Goal: Ask a question: Seek information or help from site administrators or community

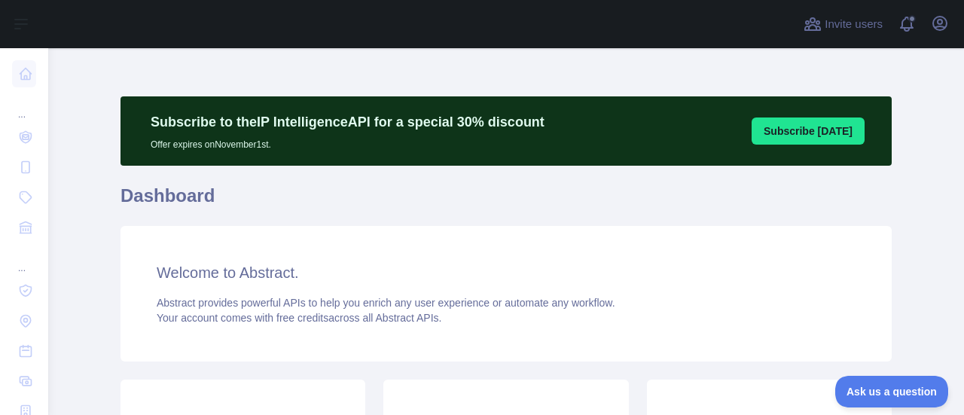
scroll to position [301, 0]
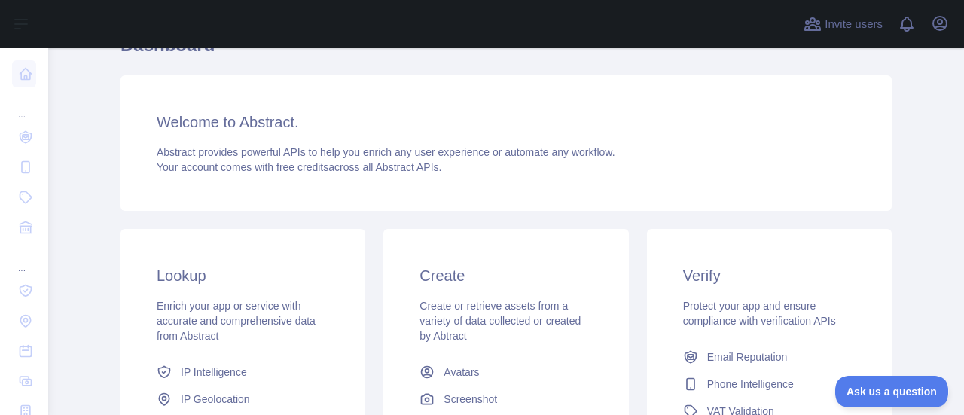
scroll to position [295, 0]
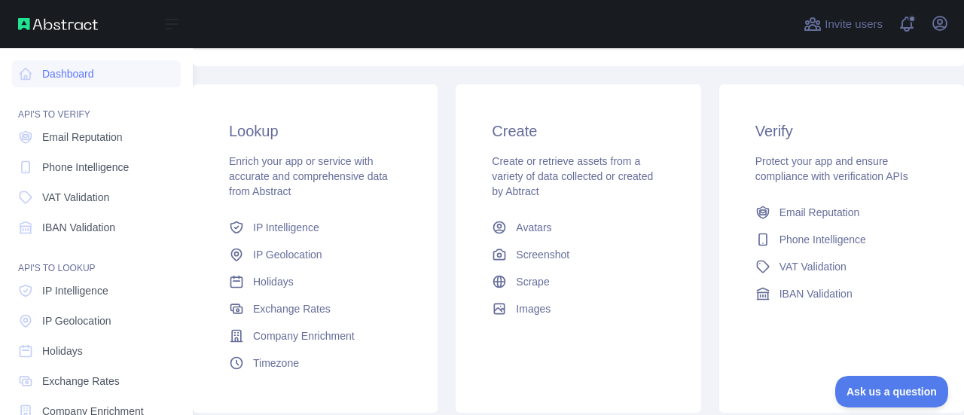
click at [89, 151] on nav "Dashboard API'S TO VERIFY Email Reputation Phone Intelligence VAT Validation IB…" at bounding box center [96, 328] width 169 height 560
click at [96, 138] on span "Email Reputation" at bounding box center [82, 137] width 81 height 15
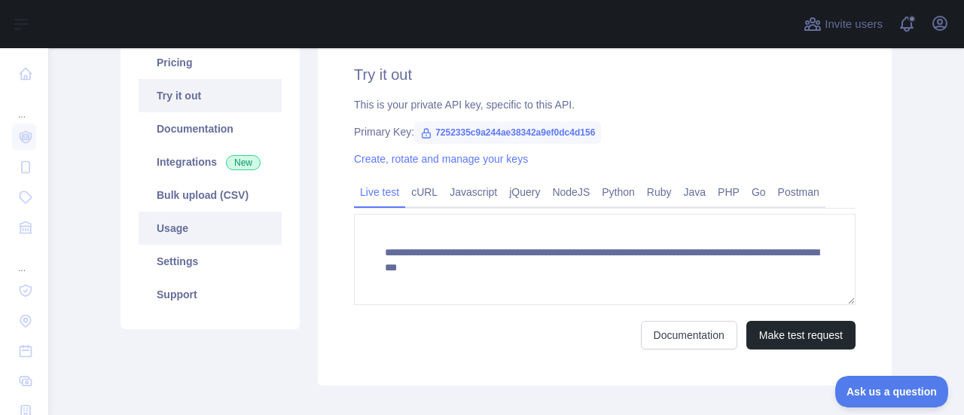
scroll to position [132, 0]
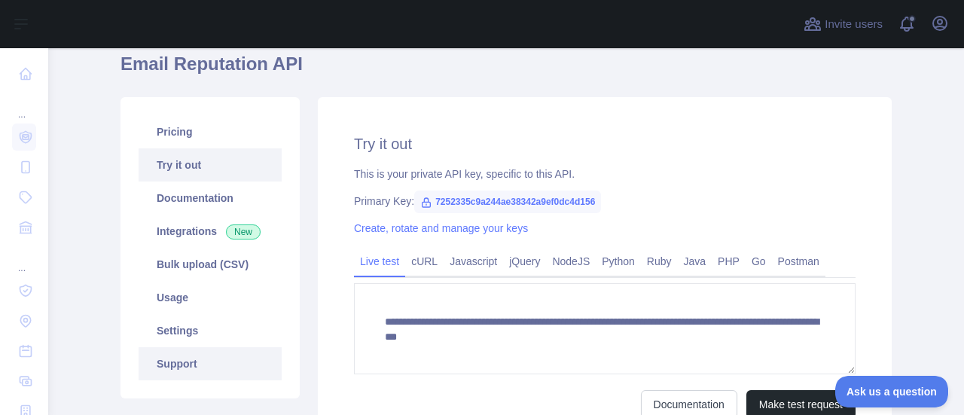
click at [176, 368] on link "Support" at bounding box center [210, 363] width 143 height 33
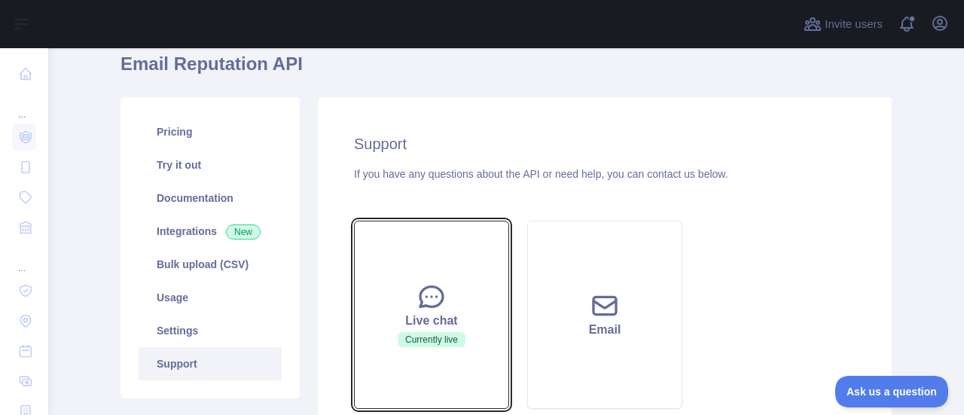
click at [447, 318] on div "Live chat" at bounding box center [431, 321] width 117 height 18
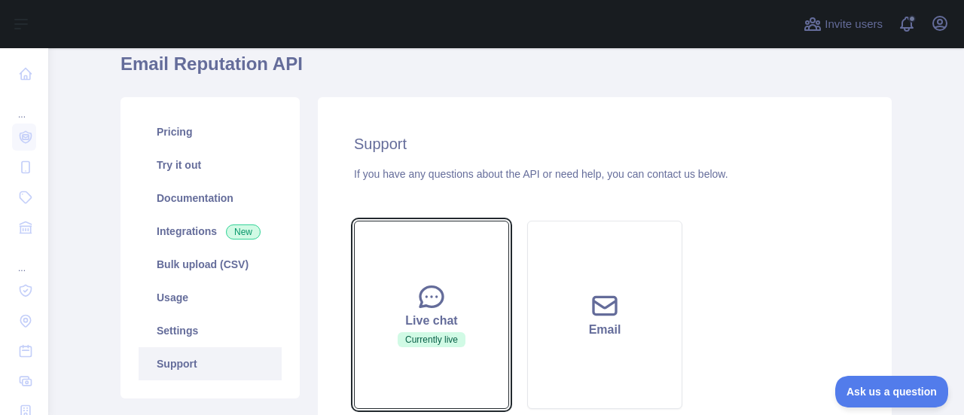
click at [447, 318] on div "Live chat" at bounding box center [431, 321] width 117 height 18
click at [447, 312] on div "Live chat" at bounding box center [431, 321] width 117 height 18
click at [444, 312] on div "Live chat" at bounding box center [431, 321] width 117 height 18
drag, startPoint x: 444, startPoint y: 311, endPoint x: 418, endPoint y: 238, distance: 77.4
click at [418, 238] on button "Live chat Currently live" at bounding box center [431, 315] width 155 height 188
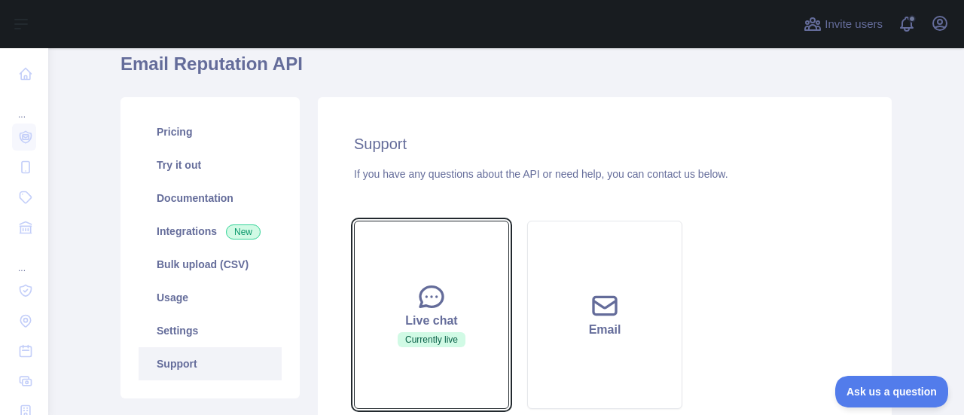
click at [416, 238] on button "Live chat Currently live" at bounding box center [431, 315] width 155 height 188
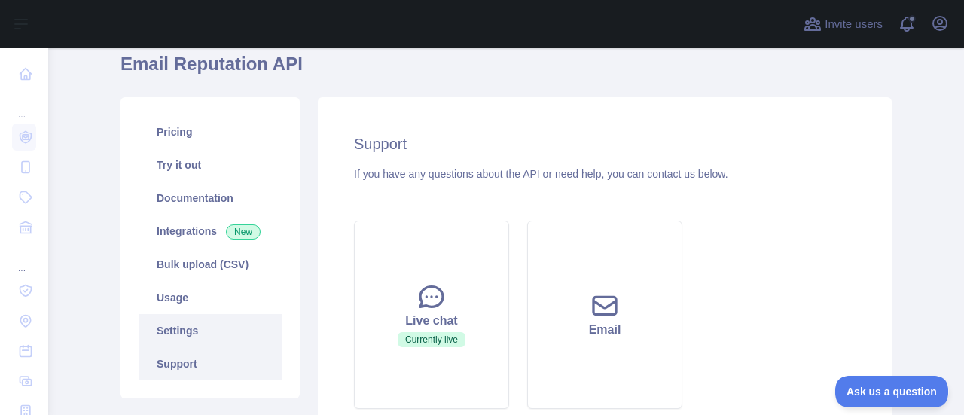
click at [185, 334] on link "Settings" at bounding box center [210, 330] width 143 height 33
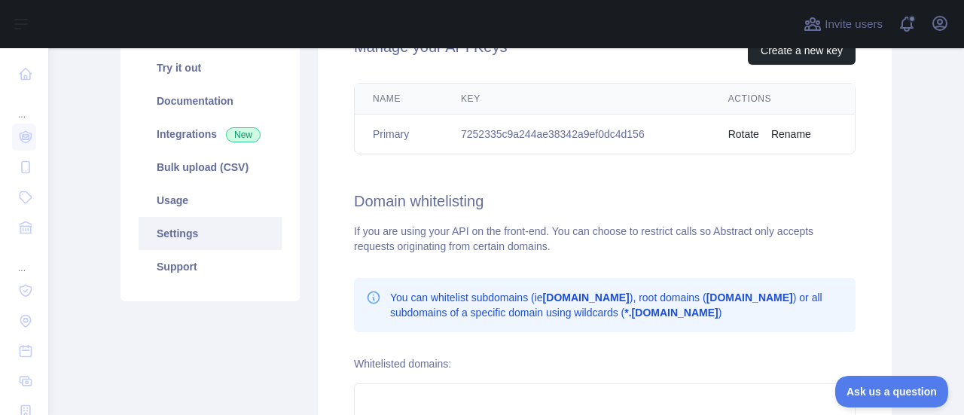
scroll to position [207, 0]
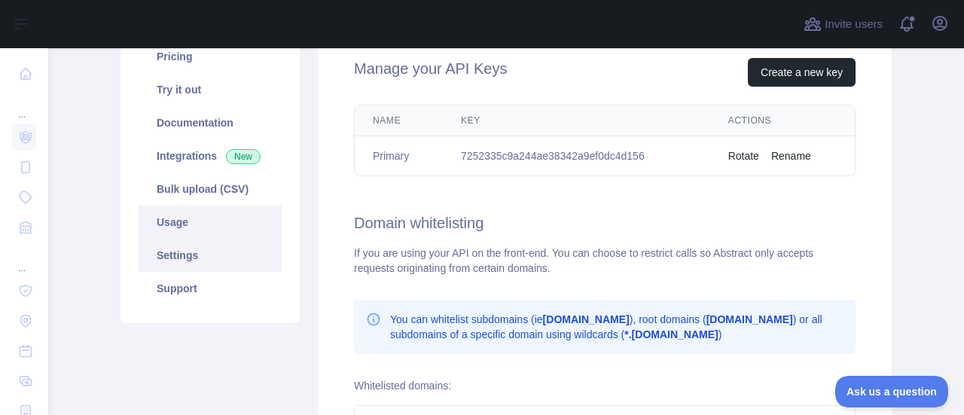
click at [173, 218] on link "Usage" at bounding box center [210, 222] width 143 height 33
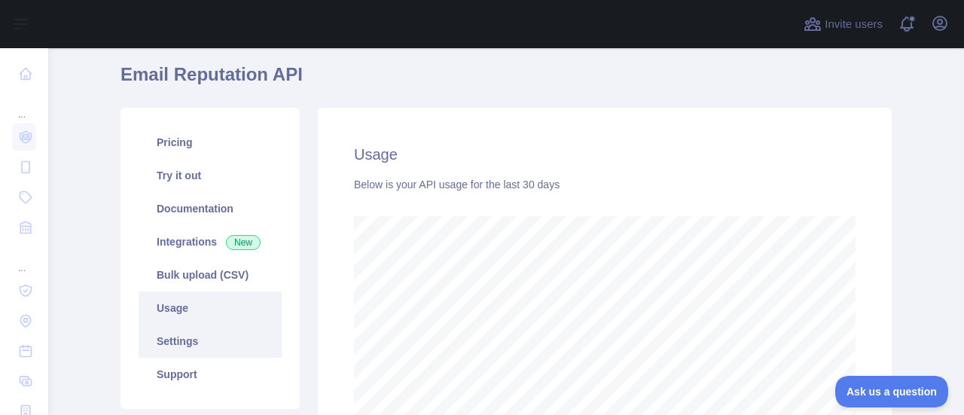
scroll to position [151, 0]
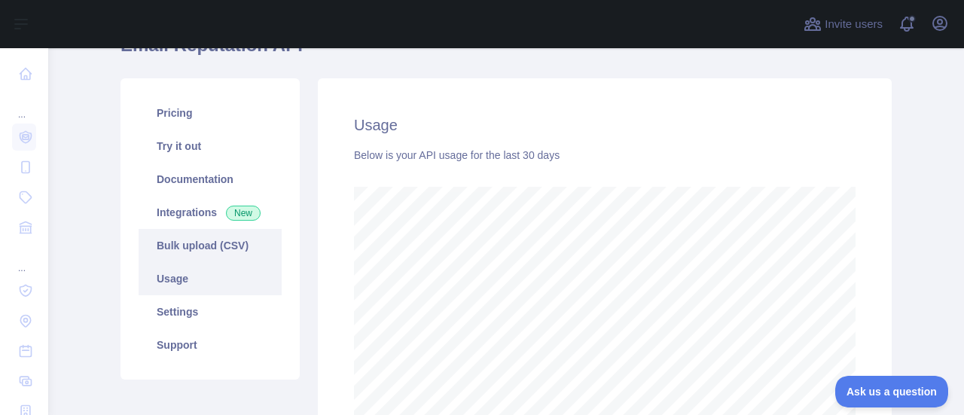
click at [193, 245] on link "Bulk upload (CSV)" at bounding box center [210, 245] width 143 height 33
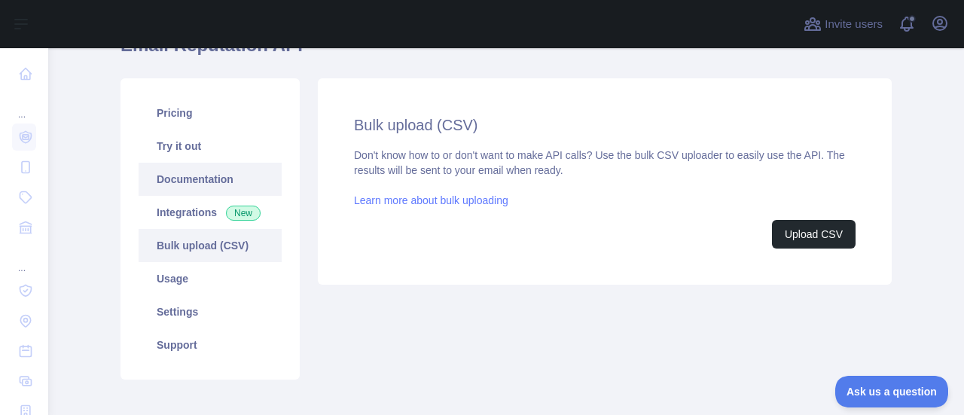
click at [175, 178] on link "Documentation" at bounding box center [210, 179] width 143 height 33
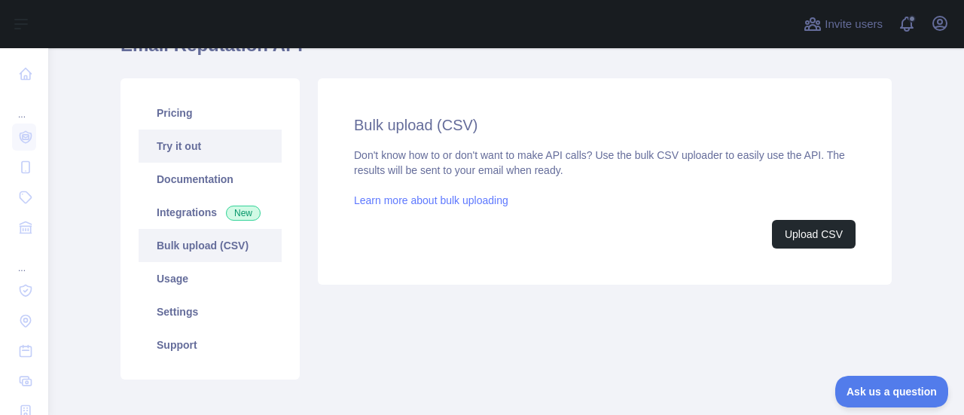
click at [166, 151] on link "Try it out" at bounding box center [210, 146] width 143 height 33
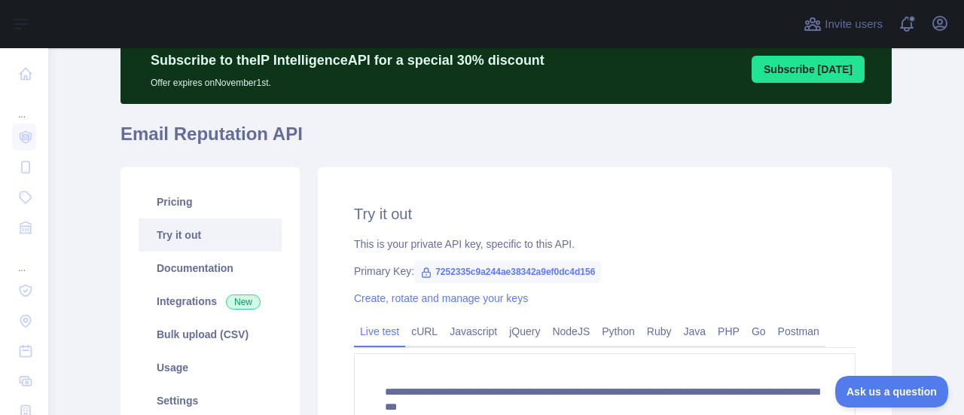
scroll to position [56, 0]
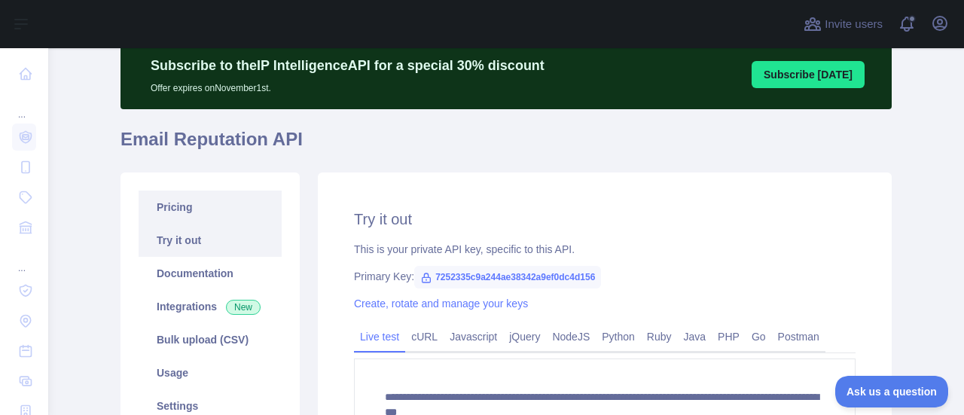
click at [191, 209] on link "Pricing" at bounding box center [210, 207] width 143 height 33
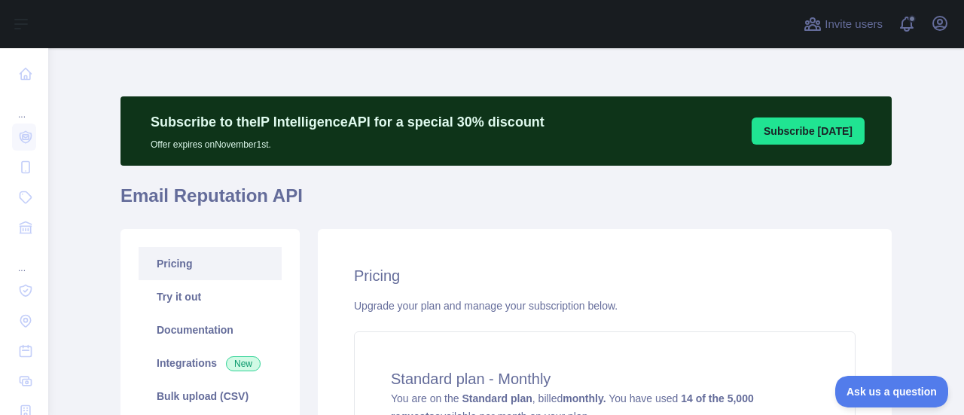
scroll to position [226, 0]
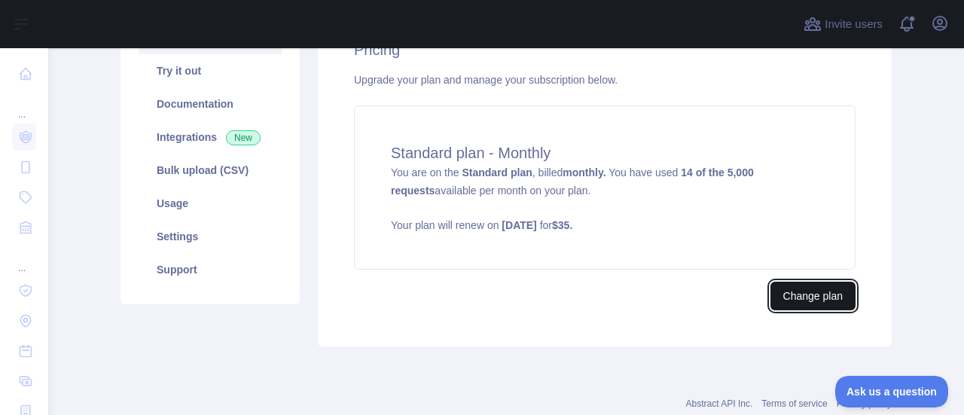
click at [825, 296] on button "Change plan" at bounding box center [812, 296] width 85 height 29
click at [781, 297] on button "Change plan" at bounding box center [812, 296] width 85 height 29
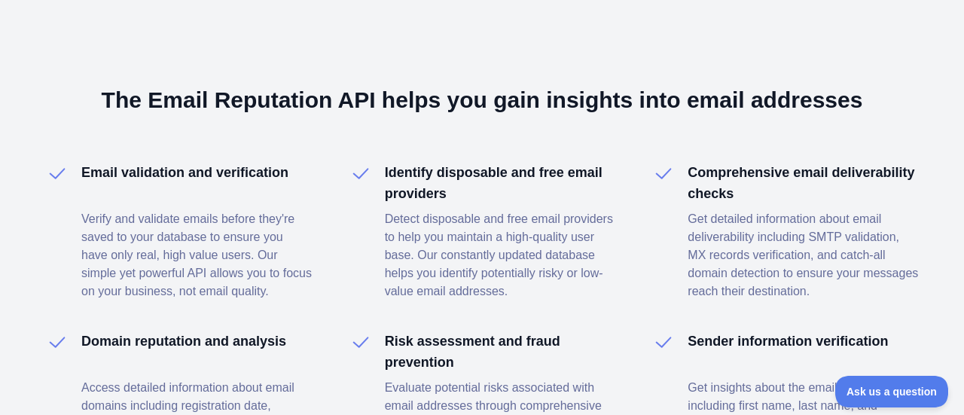
scroll to position [2380, 0]
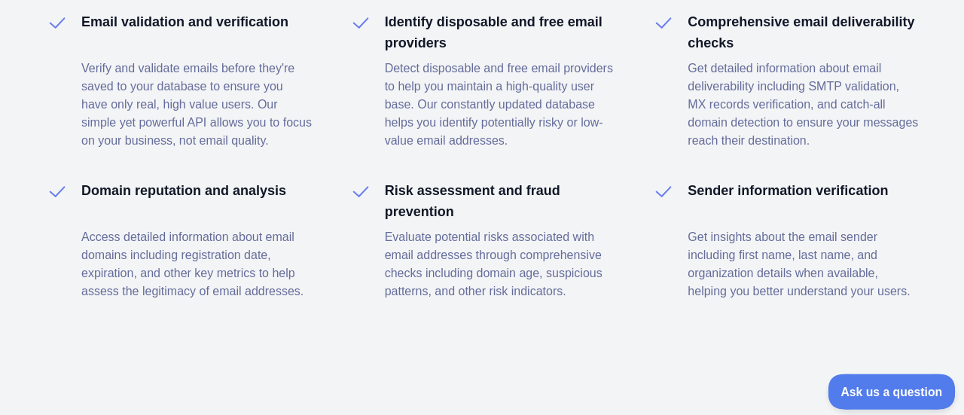
click at [894, 389] on span "Ask us a question" at bounding box center [884, 389] width 113 height 11
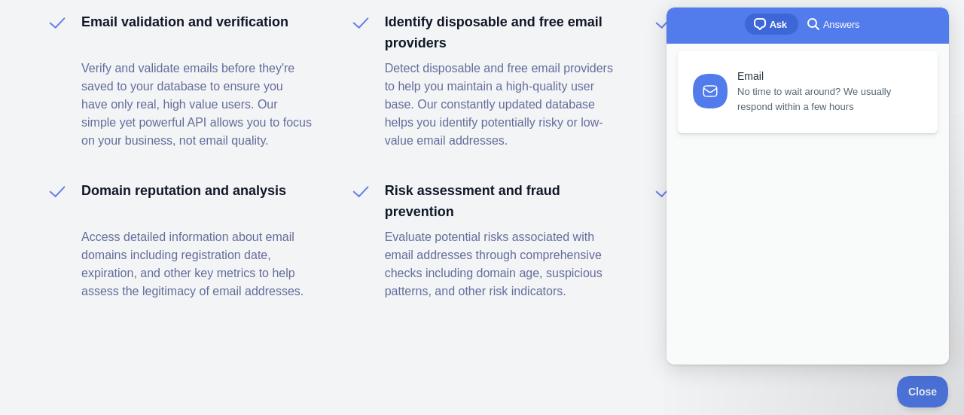
scroll to position [0, 0]
click at [752, 75] on div "Email" at bounding box center [828, 73] width 183 height 13
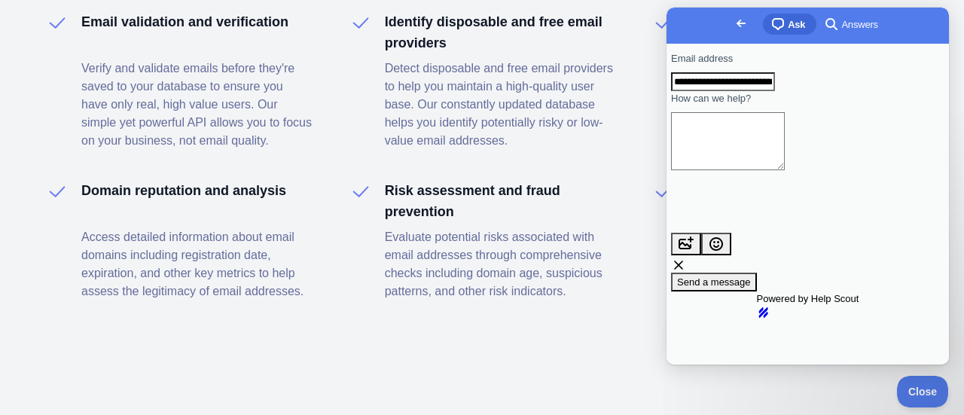
click at [725, 153] on textarea "How can we help?" at bounding box center [728, 141] width 114 height 58
